Goal: Transaction & Acquisition: Purchase product/service

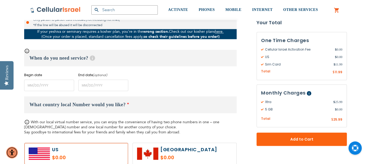
scroll to position [207, 0]
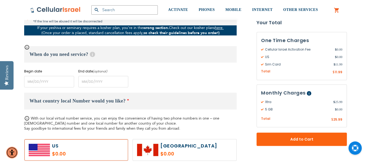
click at [190, 150] on label at bounding box center [185, 149] width 104 height 21
radio input "true"
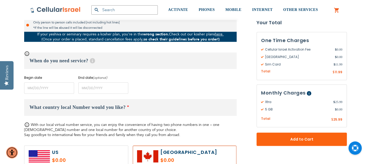
scroll to position [200, 0]
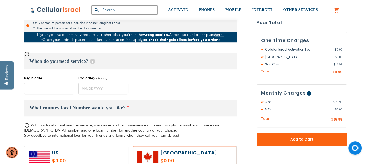
click at [52, 87] on input "name" at bounding box center [49, 88] width 50 height 11
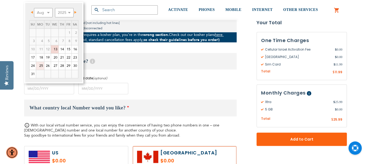
click at [42, 66] on link "25" at bounding box center [40, 66] width 8 height 8
type input "[DATE]"
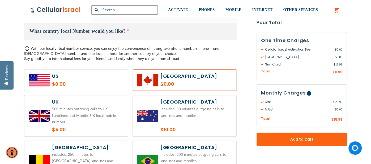
scroll to position [274, 0]
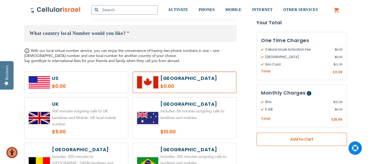
click at [295, 140] on span "Add to Cart" at bounding box center [301, 139] width 55 height 6
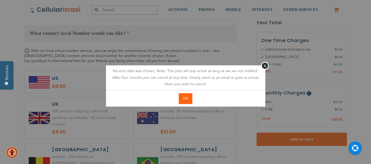
click at [188, 97] on span "OK" at bounding box center [185, 98] width 5 height 5
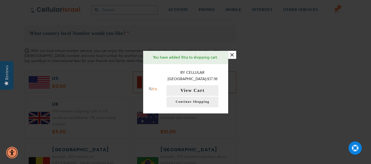
click at [232, 58] on button "×" at bounding box center [232, 55] width 8 height 8
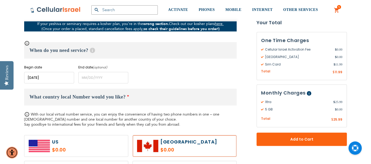
scroll to position [210, 0]
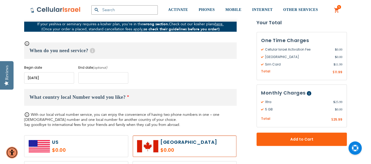
click at [116, 77] on input "name" at bounding box center [103, 77] width 50 height 11
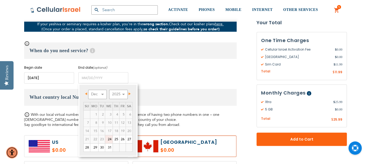
click at [130, 93] on span "Next" at bounding box center [130, 93] width 2 height 3
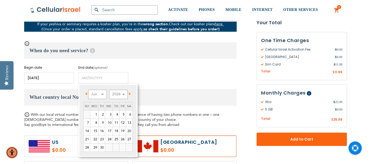
click at [130, 93] on span "Next" at bounding box center [130, 93] width 2 height 3
click at [86, 94] on span "Prev" at bounding box center [86, 93] width 2 height 3
click at [103, 129] on link "14" at bounding box center [102, 131] width 6 height 8
type input "[DATE]"
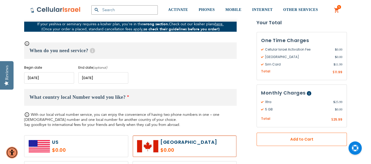
click at [299, 138] on span "Add to Cart" at bounding box center [301, 139] width 55 height 6
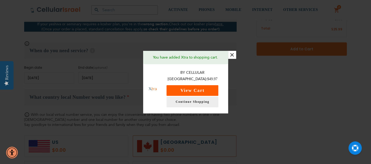
click at [212, 87] on button "View Cart" at bounding box center [193, 90] width 52 height 11
